Goal: Check status: Check status

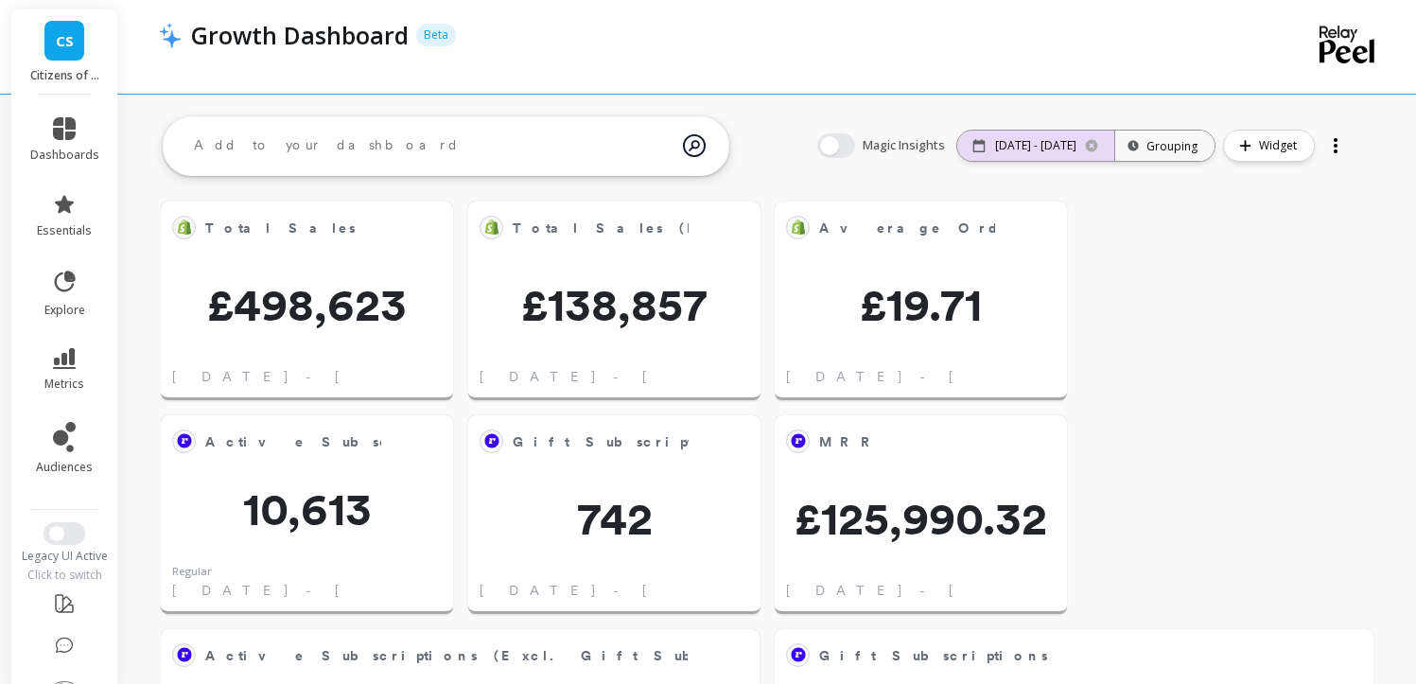
click at [1033, 143] on p "[DATE] - [DATE]" at bounding box center [1035, 145] width 81 height 15
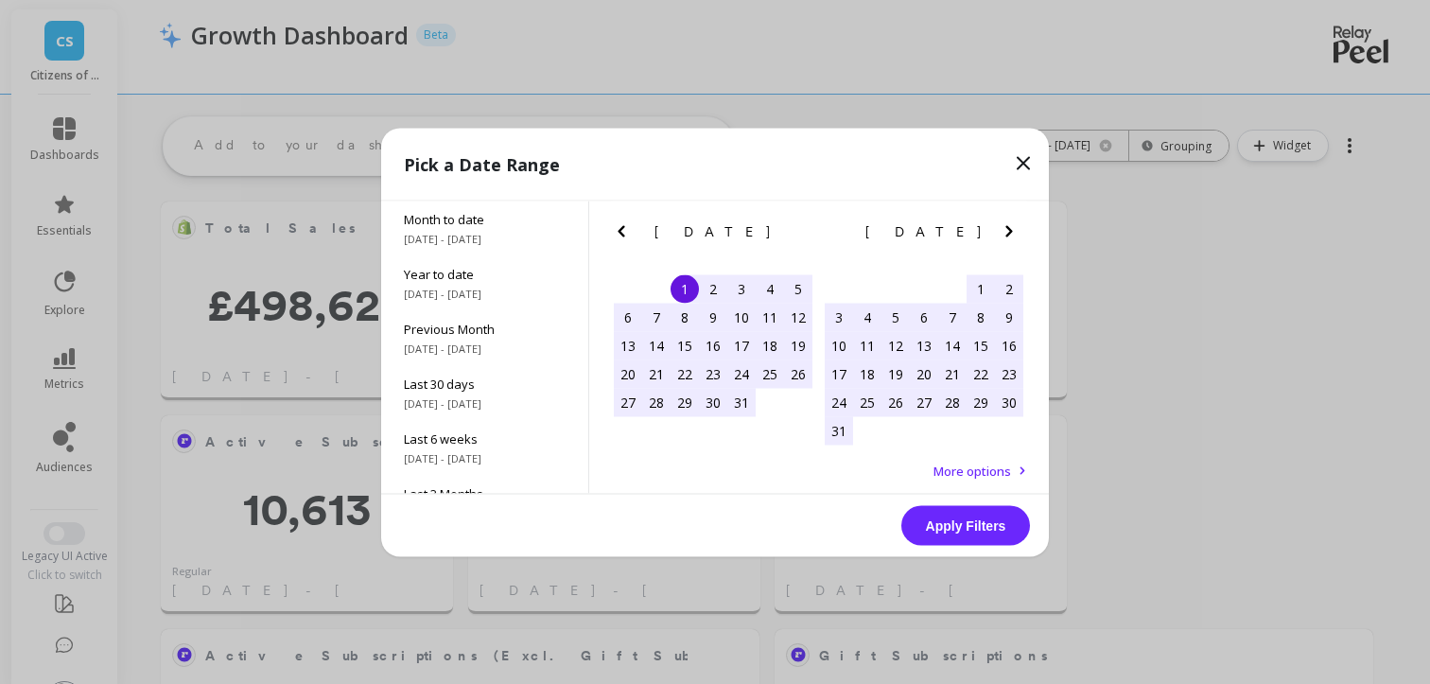
click at [1009, 224] on icon "Next Month" at bounding box center [1009, 230] width 23 height 23
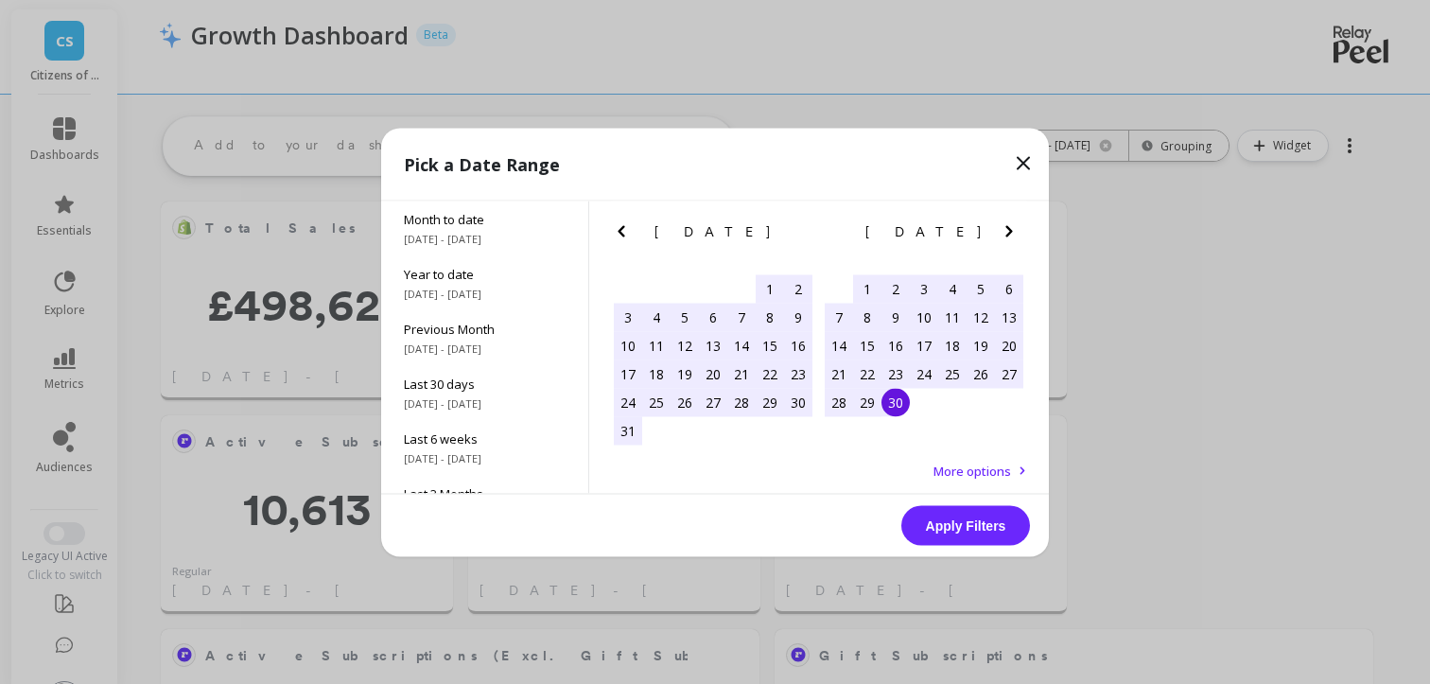
click at [867, 276] on div "1" at bounding box center [867, 288] width 28 height 28
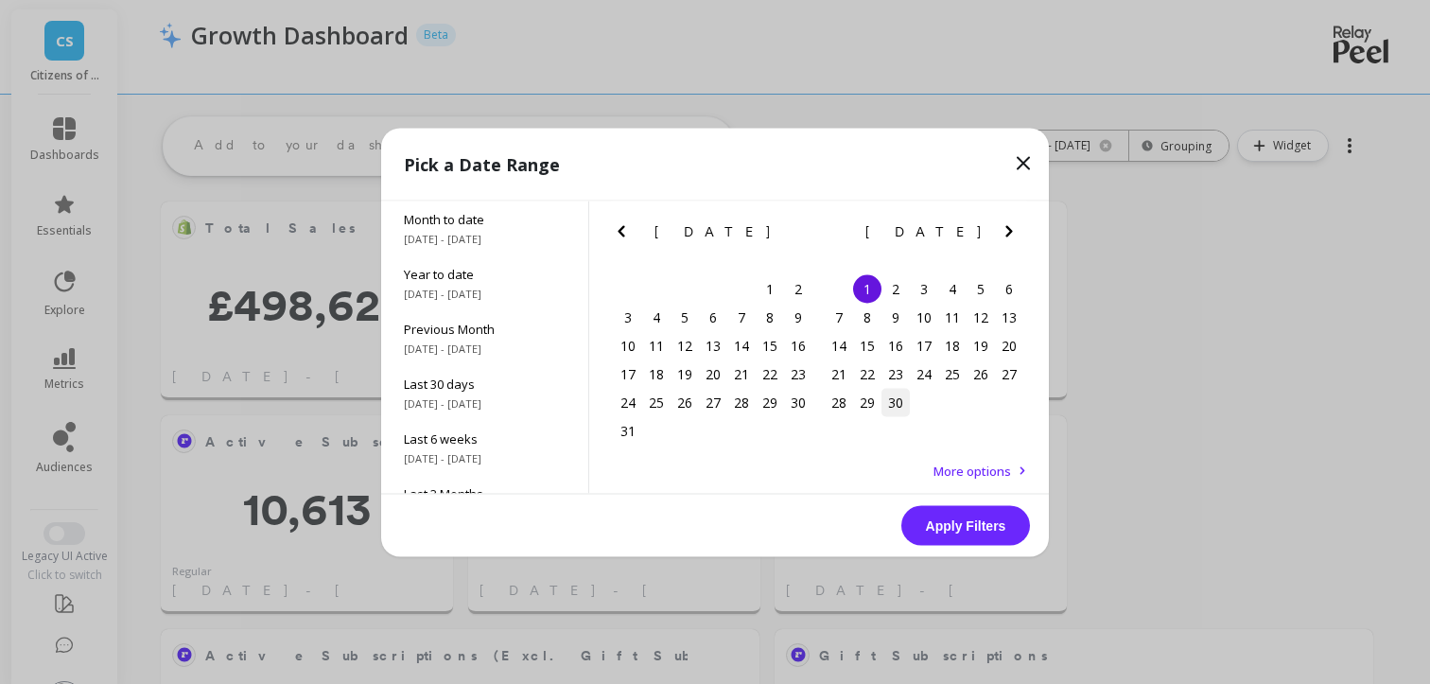
click at [899, 415] on div "30" at bounding box center [896, 402] width 28 height 28
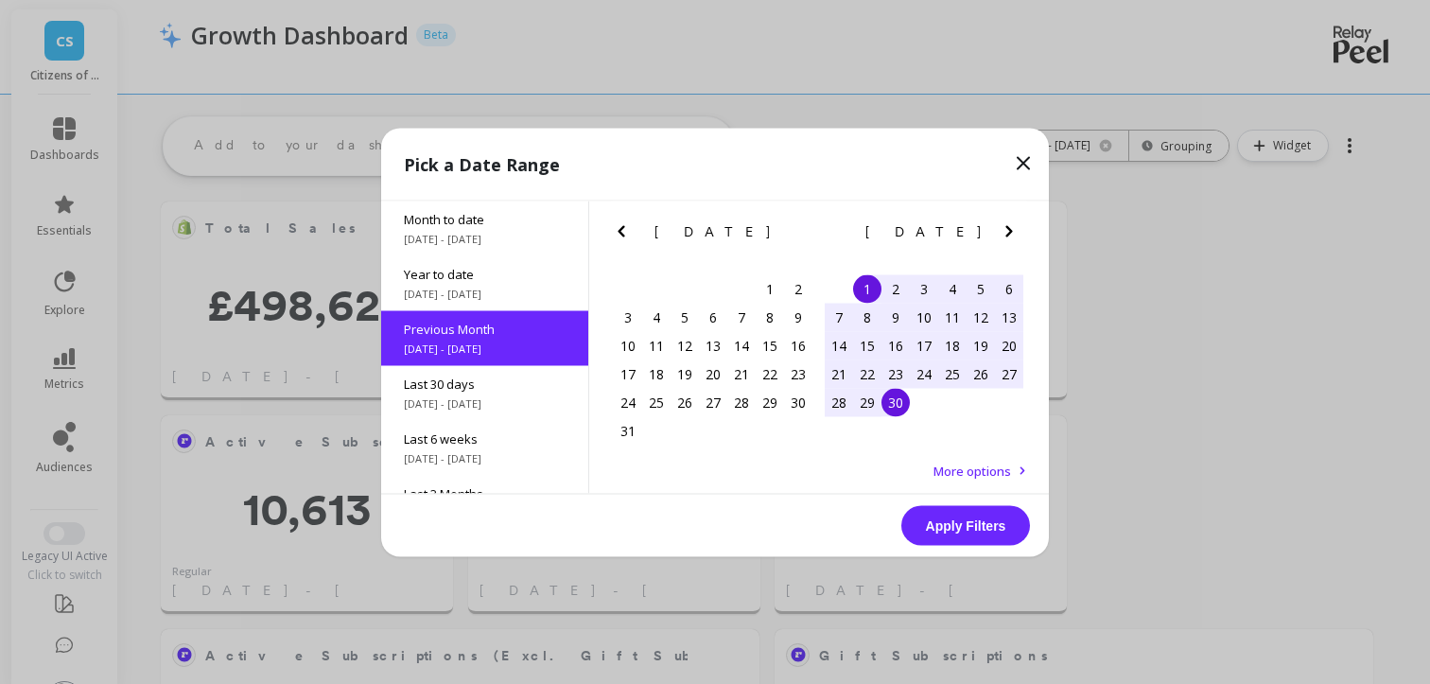
click at [999, 528] on button "Apply Filters" at bounding box center [966, 525] width 129 height 40
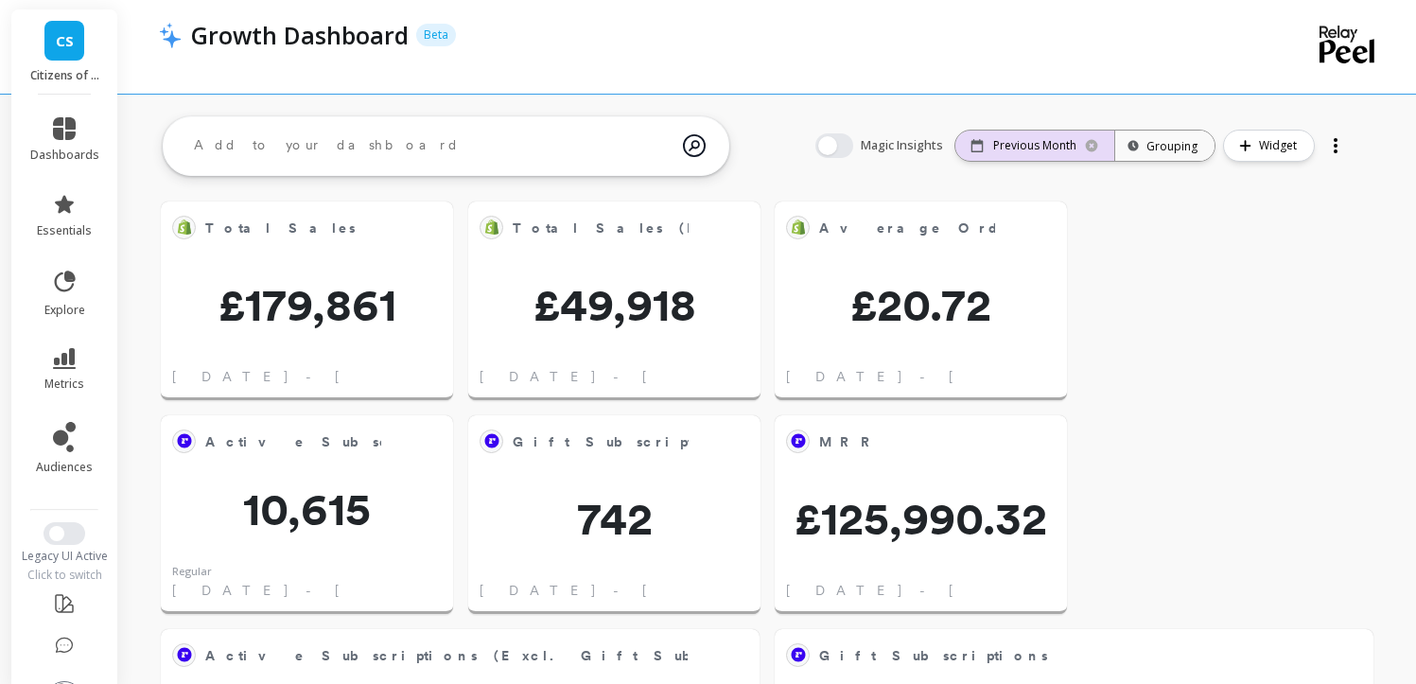
click at [1059, 148] on p "Previous Month" at bounding box center [1034, 145] width 83 height 15
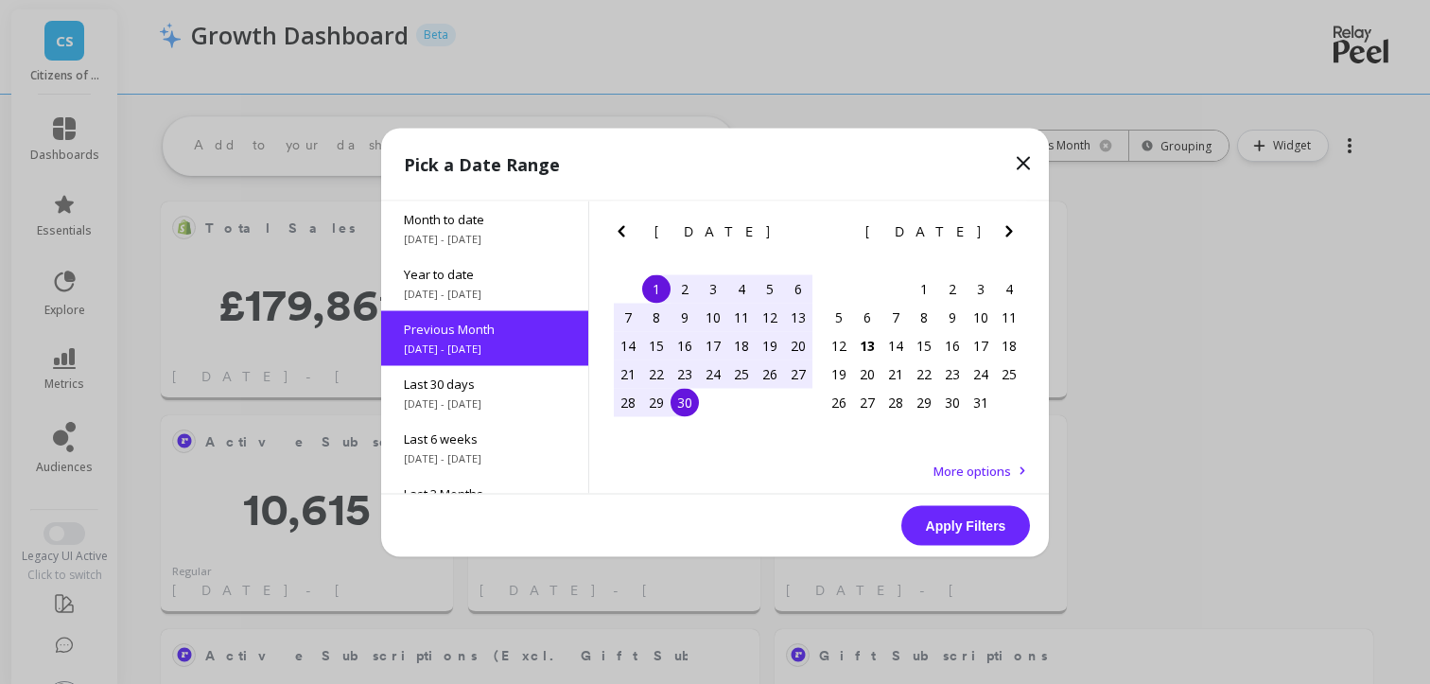
click at [616, 229] on icon "Previous Month" at bounding box center [621, 230] width 23 height 23
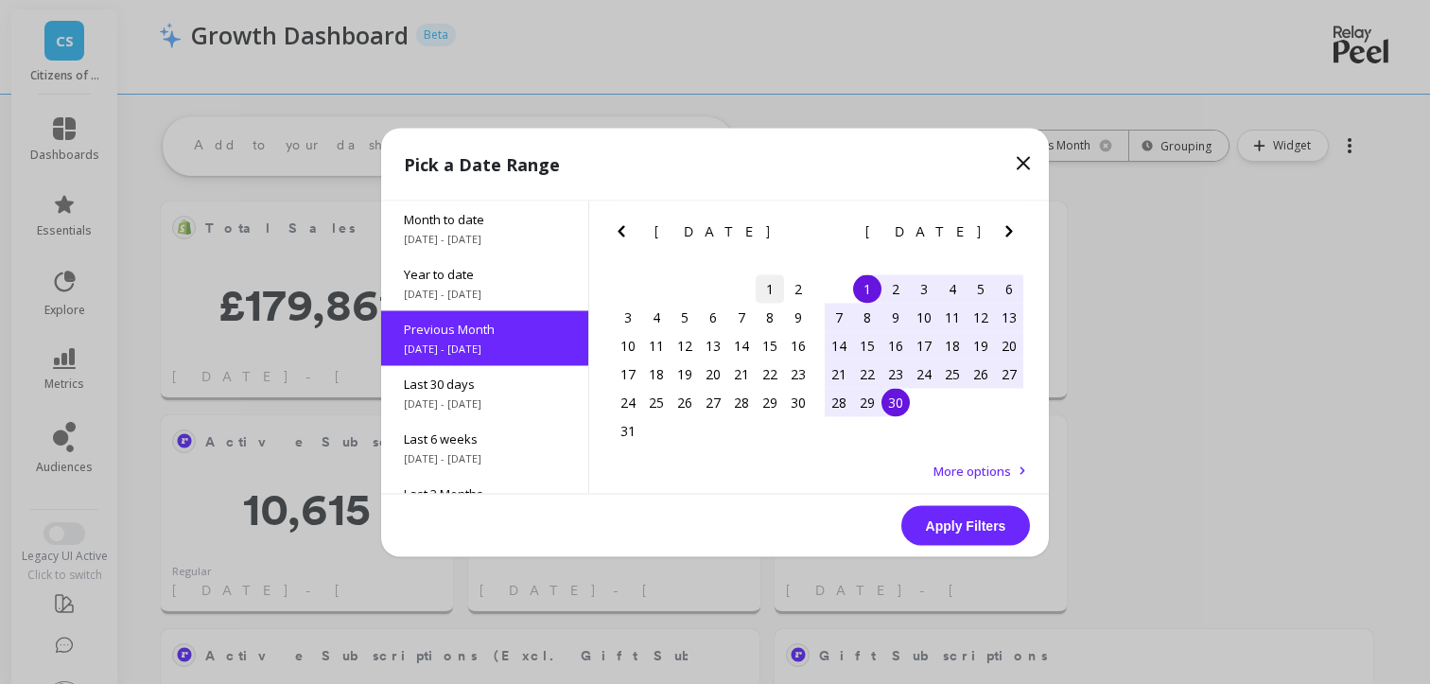
click at [762, 285] on div "1" at bounding box center [770, 288] width 28 height 28
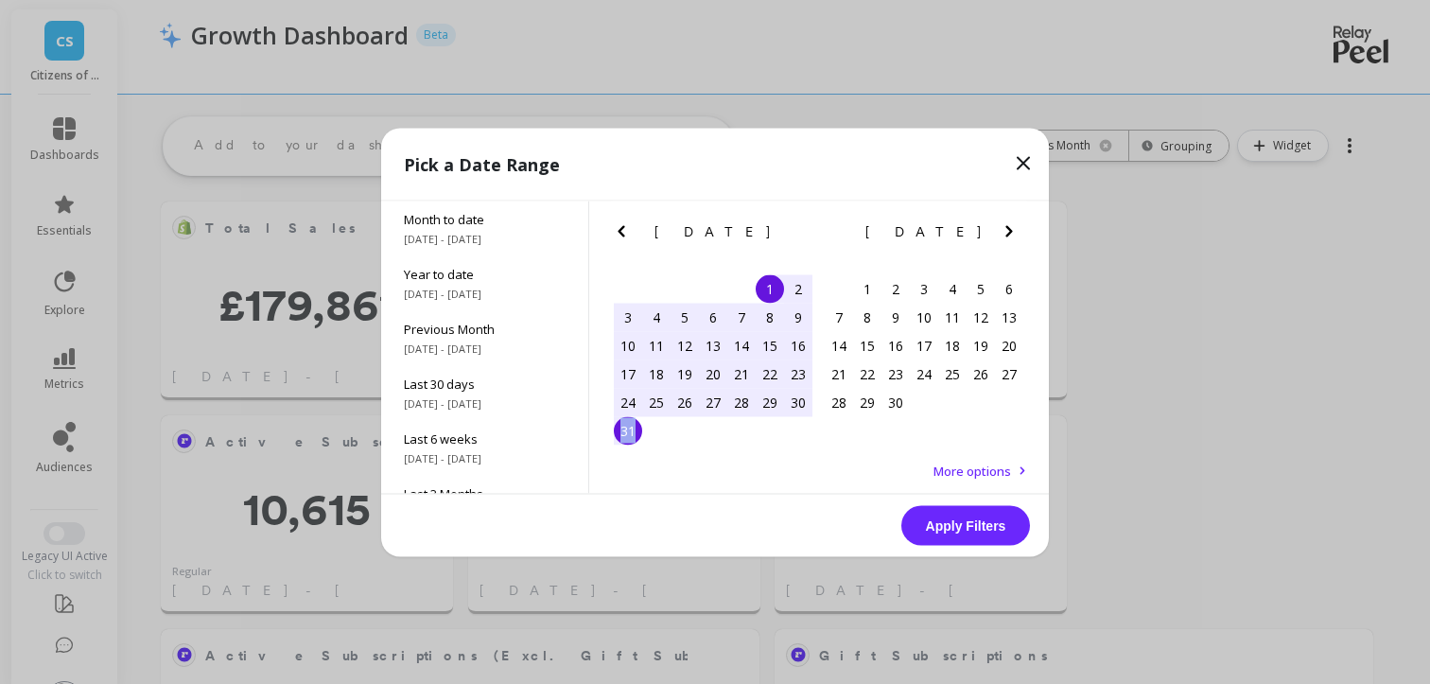
click at [620, 429] on div "31" at bounding box center [628, 430] width 28 height 28
click at [969, 518] on button "Apply Filters" at bounding box center [966, 525] width 129 height 40
